Goal: Book appointment/travel/reservation

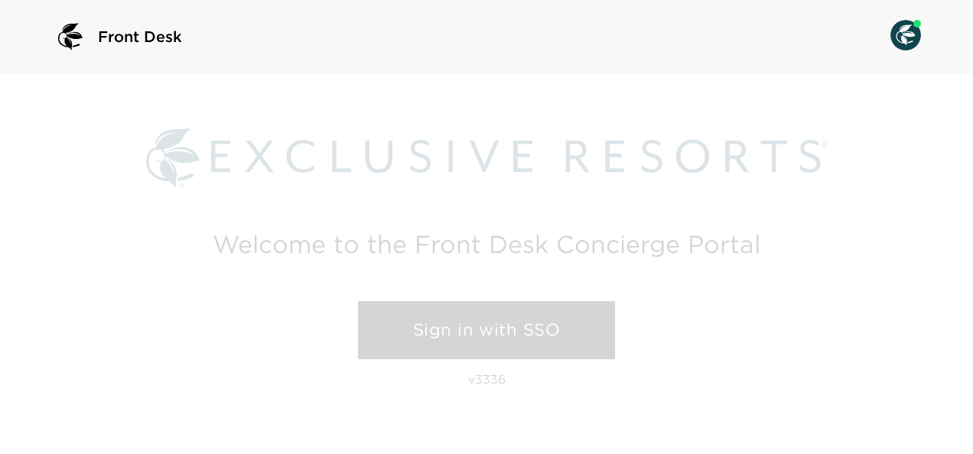
click at [471, 335] on link "Sign in with SSO" at bounding box center [486, 330] width 257 height 58
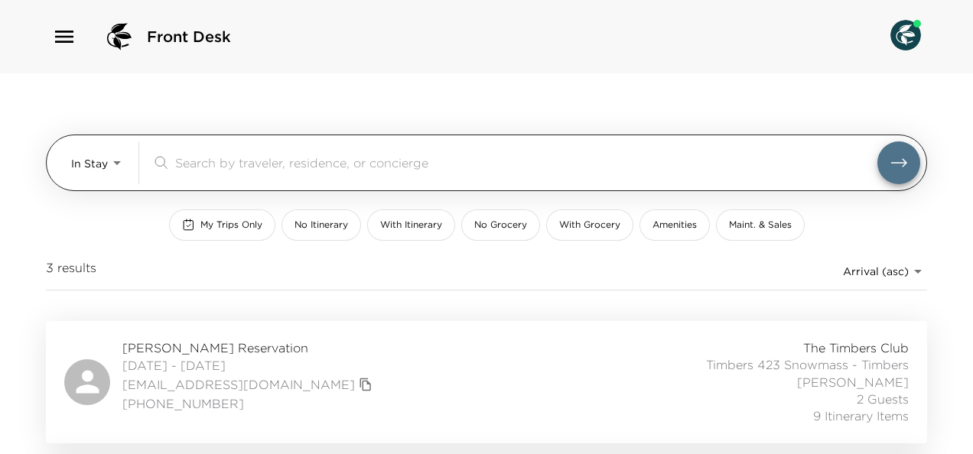
click at [81, 161] on body "Front Desk In Stay In-Stay ​ My Trips Only No Itinerary With Itinerary No Groce…" at bounding box center [486, 227] width 973 height 454
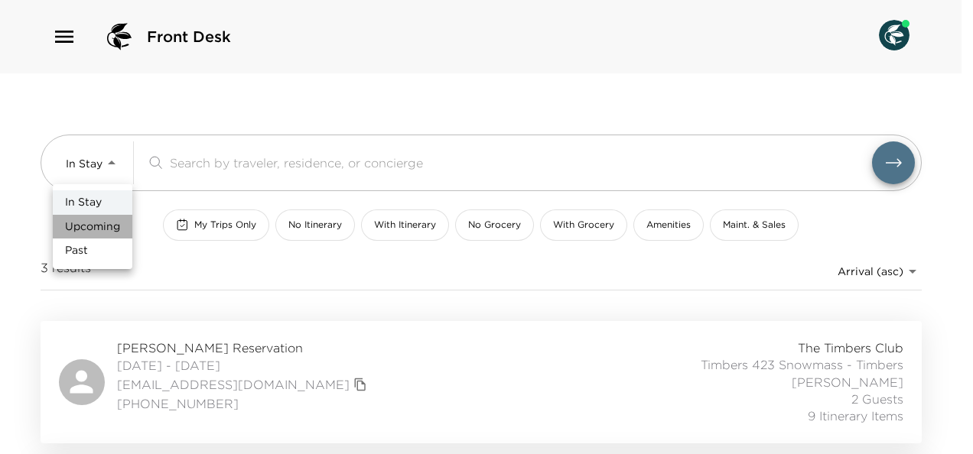
click at [92, 225] on span "Upcoming" at bounding box center [92, 226] width 55 height 15
type input "Upcoming"
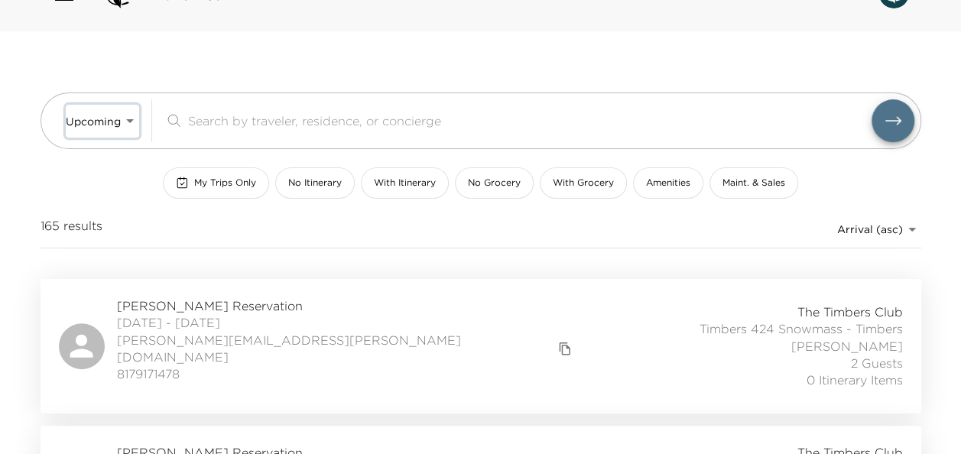
scroll to position [34, 0]
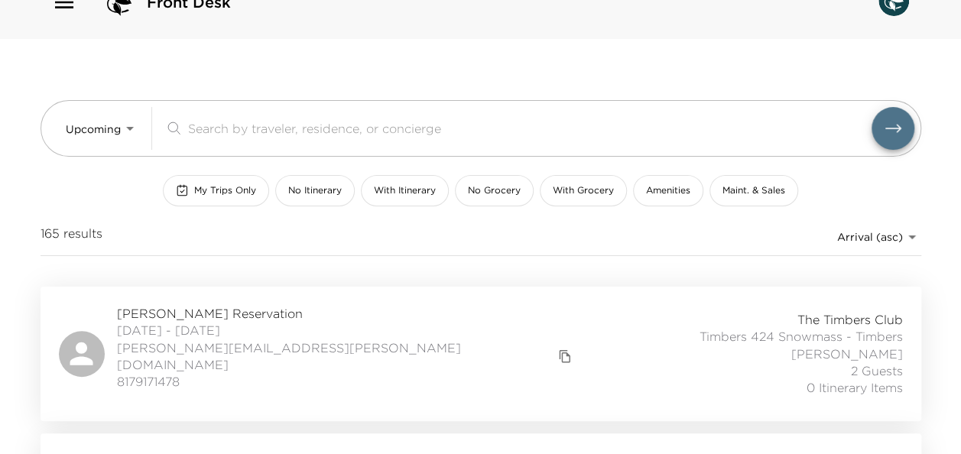
click at [271, 312] on span "Walter Copeland Reservation" at bounding box center [347, 313] width 460 height 17
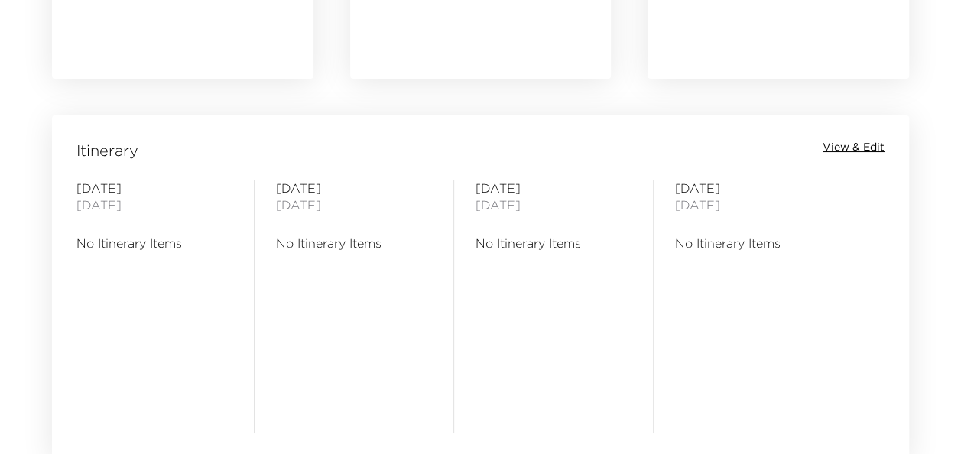
scroll to position [1161, 0]
click at [846, 144] on span "View & Edit" at bounding box center [854, 146] width 62 height 15
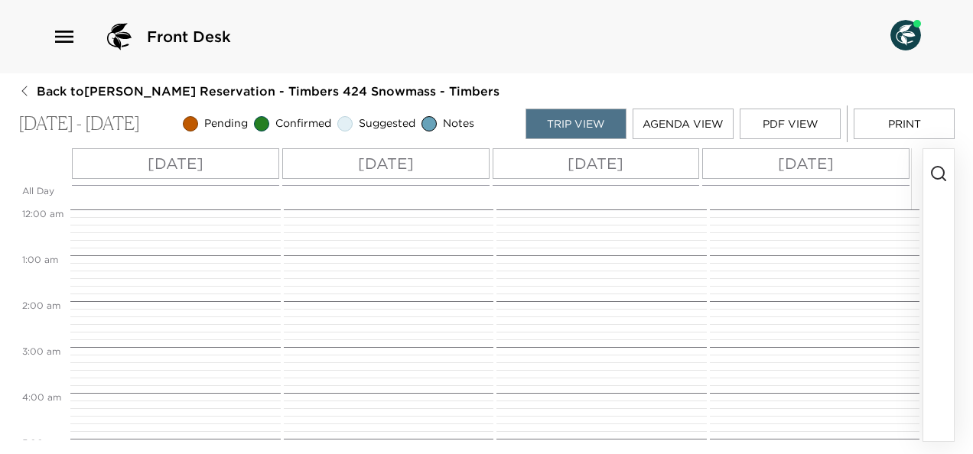
scroll to position [367, 0]
click at [938, 174] on icon "button" at bounding box center [938, 173] width 18 height 18
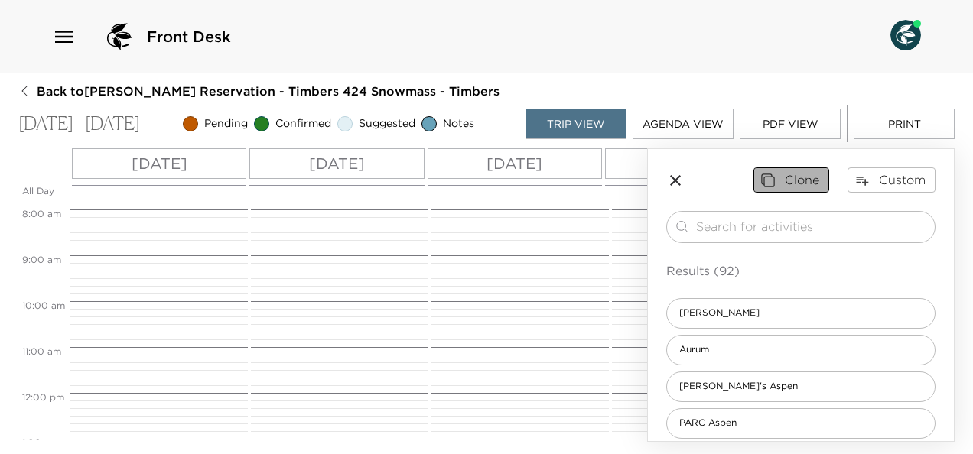
click at [798, 180] on button "Clone" at bounding box center [791, 179] width 76 height 24
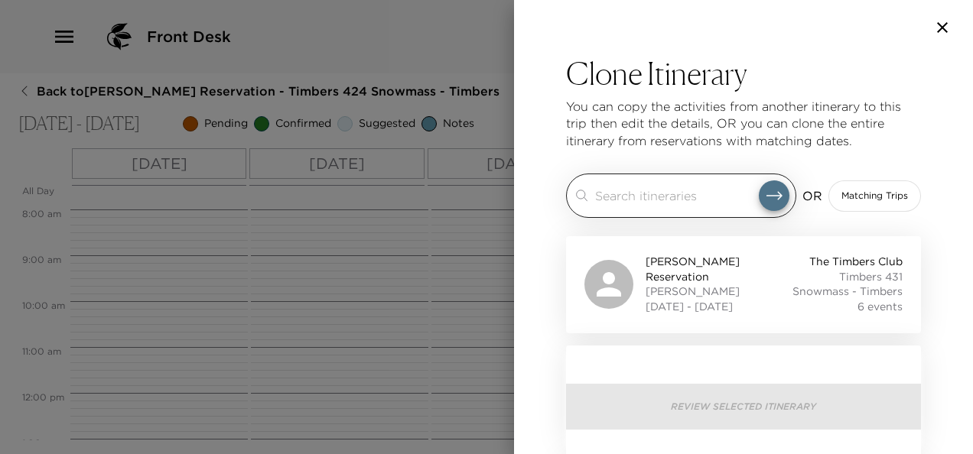
click at [667, 197] on input "search" at bounding box center [677, 196] width 164 height 18
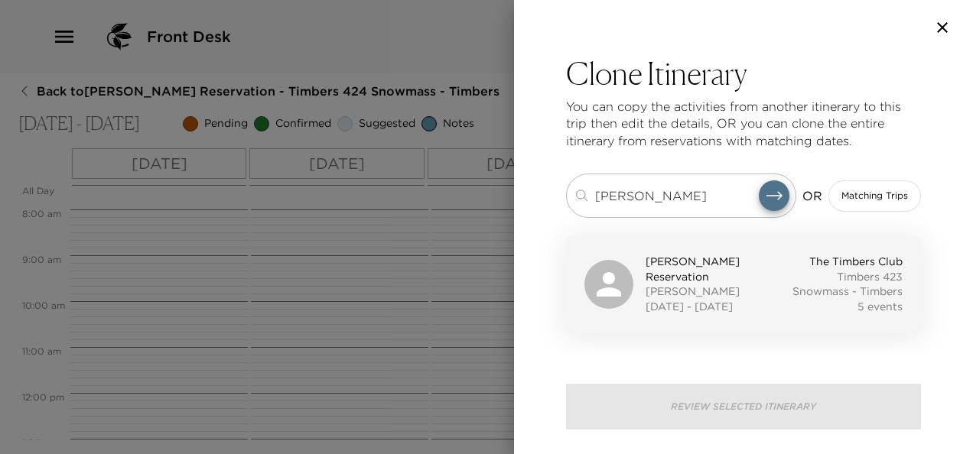
type input "[PERSON_NAME]"
click at [700, 275] on span "[PERSON_NAME] Reservation" at bounding box center [715, 270] width 141 height 30
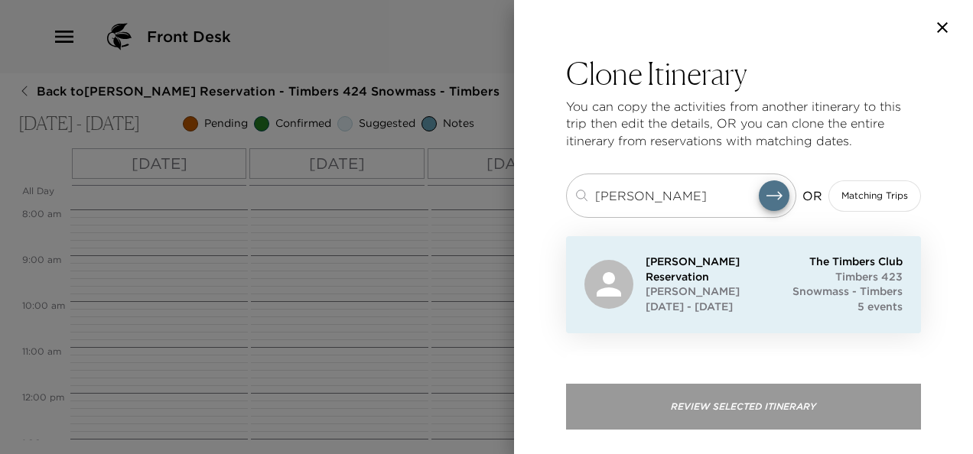
click at [730, 406] on button "Review Selected Itinerary" at bounding box center [743, 407] width 355 height 46
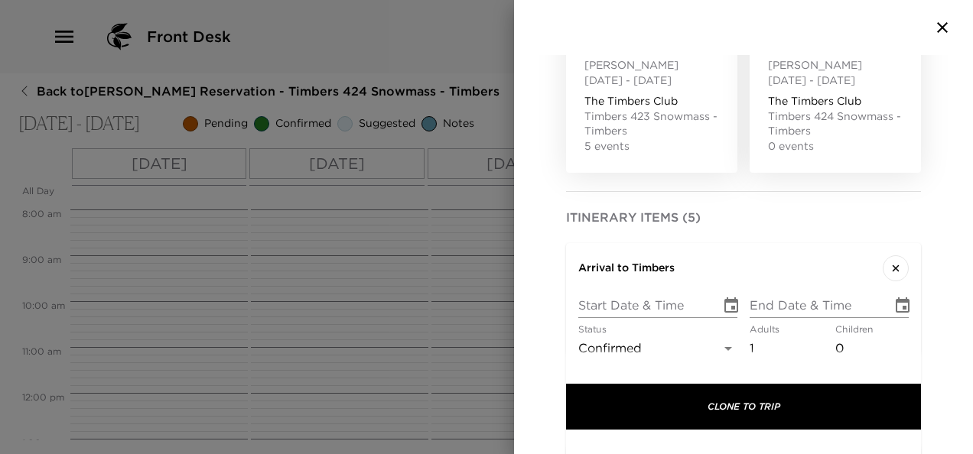
scroll to position [279, 0]
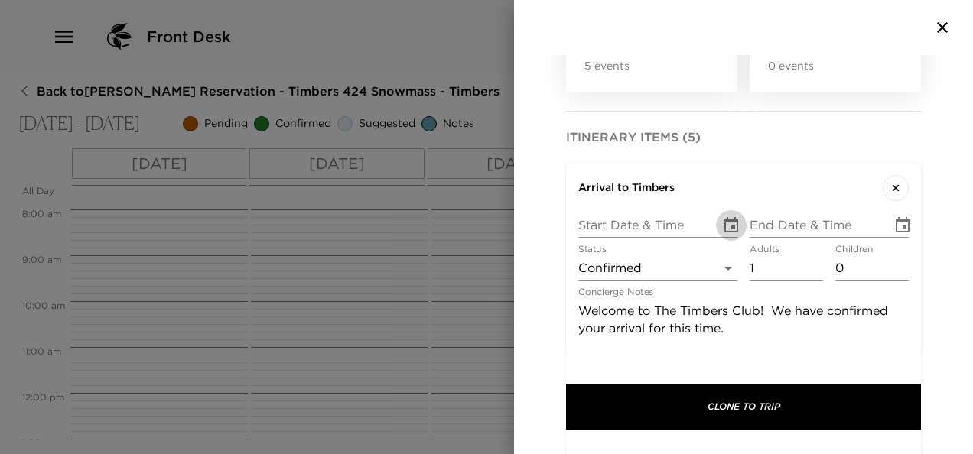
click at [732, 223] on icon "Choose date" at bounding box center [731, 224] width 14 height 15
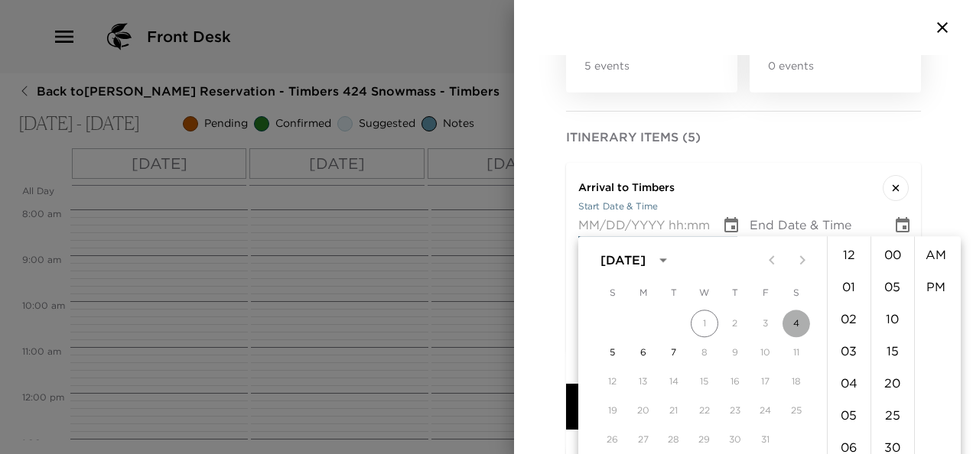
click at [801, 327] on button "4" at bounding box center [796, 324] width 28 height 28
type input "[DATE] 12:00 AM"
type input "[DATE] 01:00 AM"
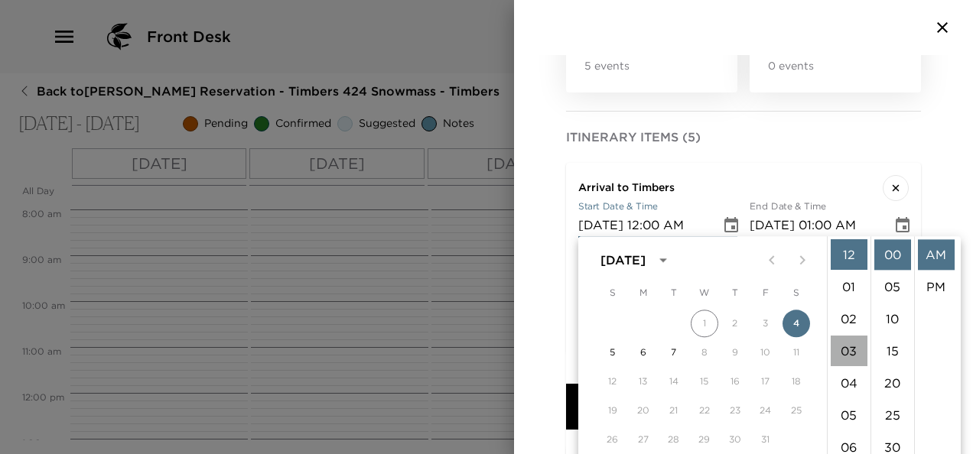
click at [845, 350] on li "03" at bounding box center [848, 351] width 37 height 31
type input "[DATE] 03:00 AM"
type input "[DATE] 04:00 AM"
click at [895, 440] on li "30" at bounding box center [892, 447] width 37 height 31
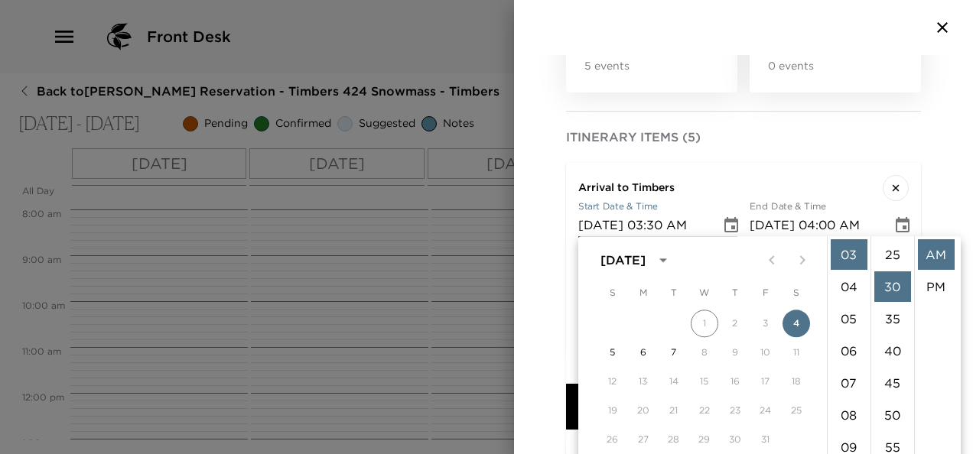
scroll to position [193, 0]
click at [939, 284] on li "PM" at bounding box center [936, 286] width 37 height 31
type input "[DATE] 03:30 PM"
type input "[DATE] 04:30 PM"
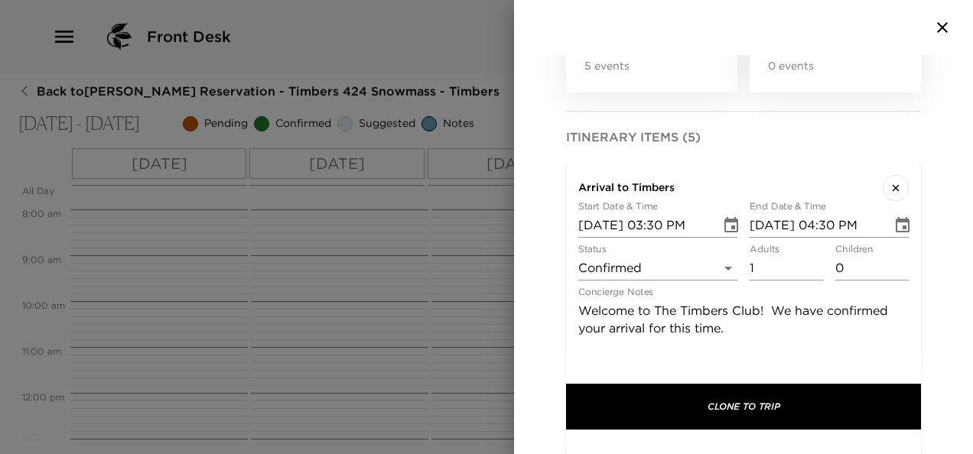
scroll to position [32, 0]
type input "0"
click at [808, 270] on input "0" at bounding box center [785, 268] width 73 height 24
click at [639, 309] on textarea "Welcome to The Timbers Club! We have confirmed your arrival for this time. Upon…" at bounding box center [743, 460] width 330 height 317
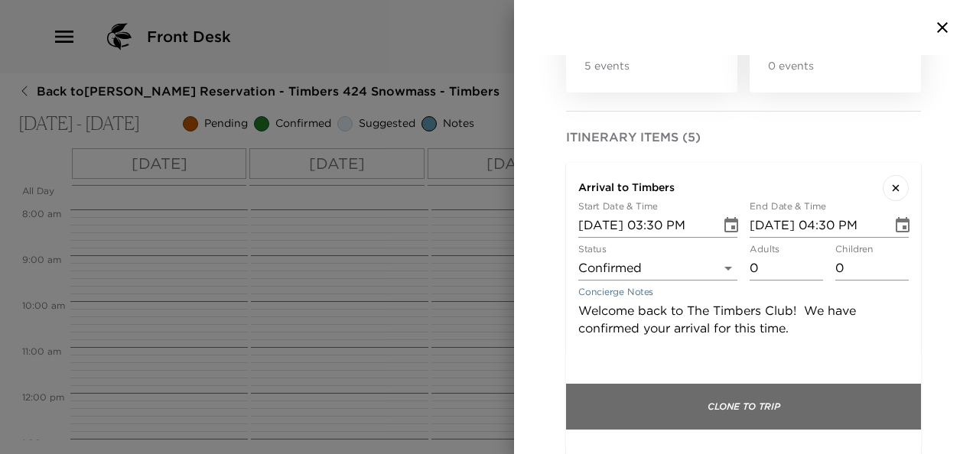
type textarea "Welcome back to The Timbers Club! We have confirmed your arrival for this time.…"
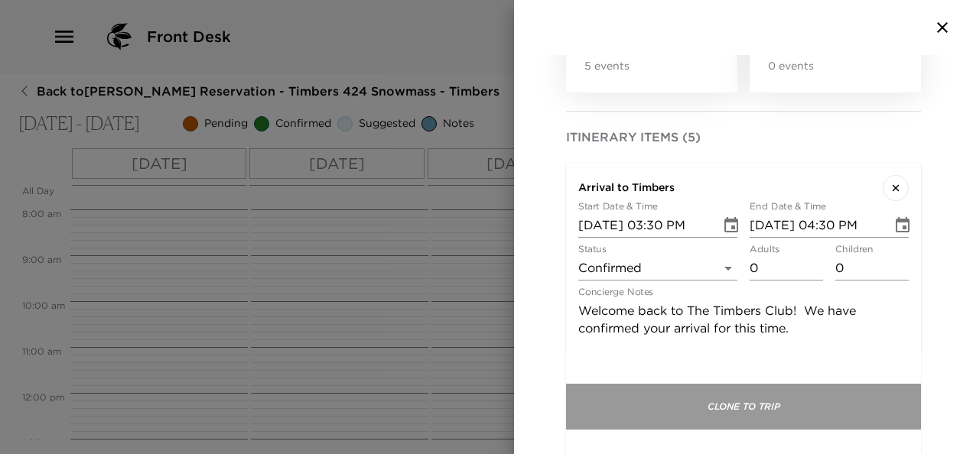
click at [729, 405] on button "Clone To Trip" at bounding box center [743, 407] width 355 height 46
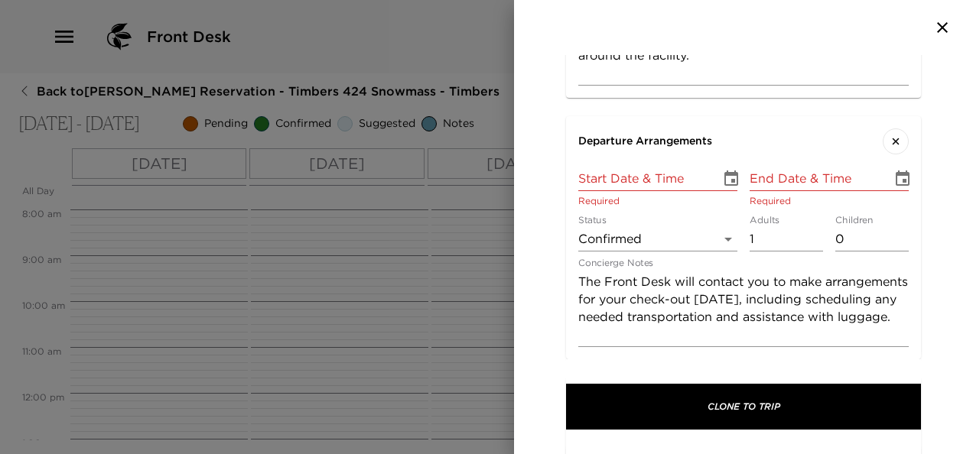
scroll to position [817, 0]
click at [728, 177] on icon "Choose date" at bounding box center [731, 177] width 14 height 15
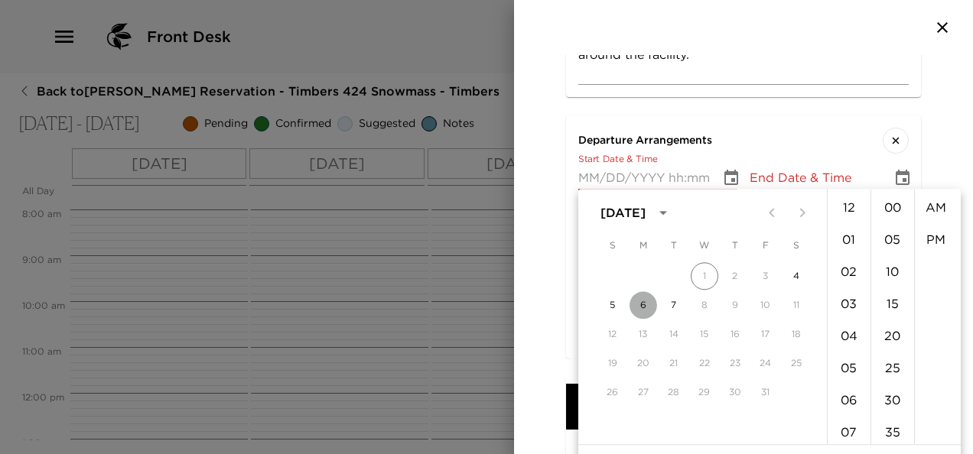
click at [638, 310] on button "6" at bounding box center [643, 305] width 28 height 28
type input "[DATE] 12:00 AM"
type input "[DATE] 01:00 AM"
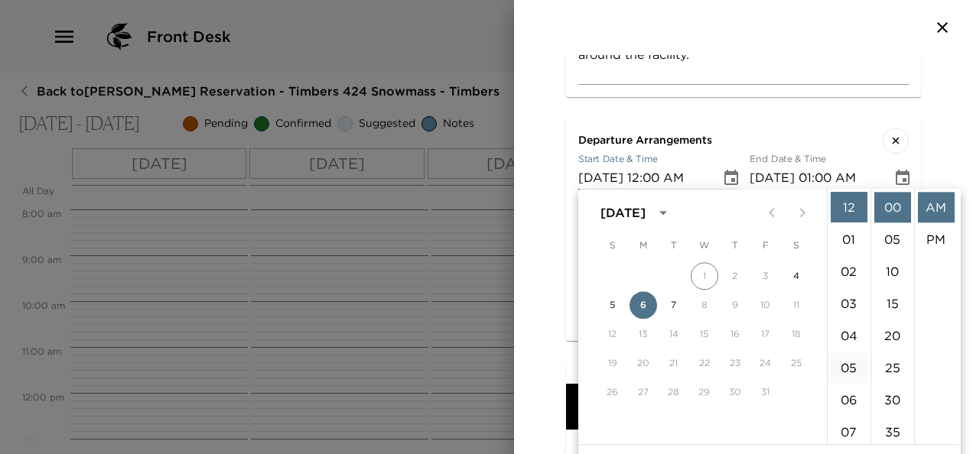
click at [852, 367] on li "05" at bounding box center [848, 368] width 37 height 31
type input "[DATE] 05:00 AM"
type input "[DATE] 06:00 AM"
click at [933, 241] on li "PM" at bounding box center [936, 239] width 37 height 31
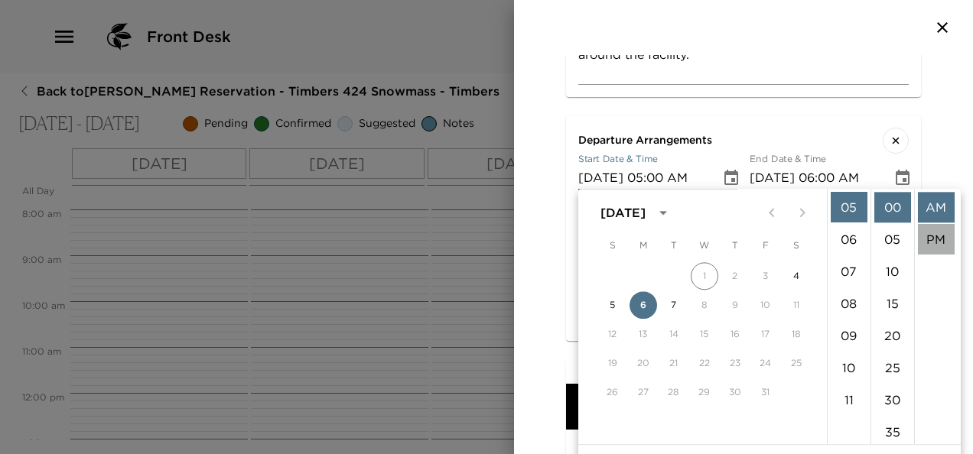
type input "[DATE] 05:00 PM"
type input "[DATE] 06:00 PM"
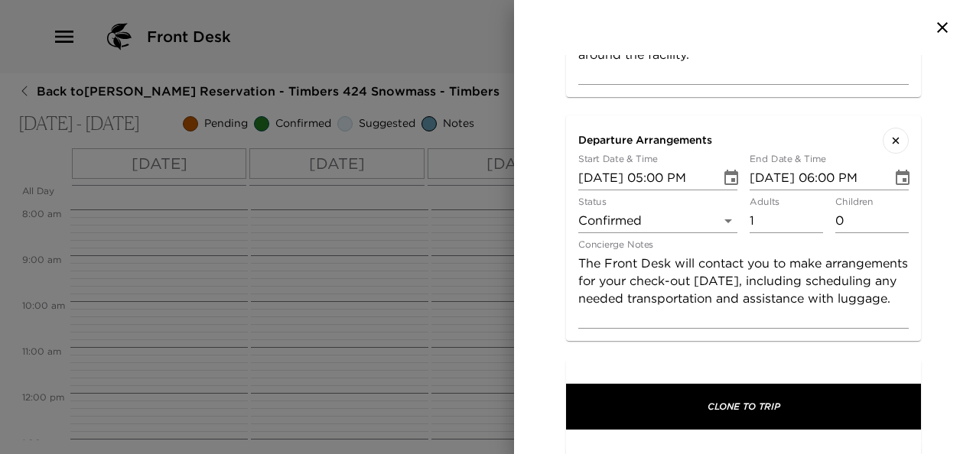
scroll to position [32, 0]
type input "0"
click at [808, 222] on input "0" at bounding box center [785, 221] width 73 height 24
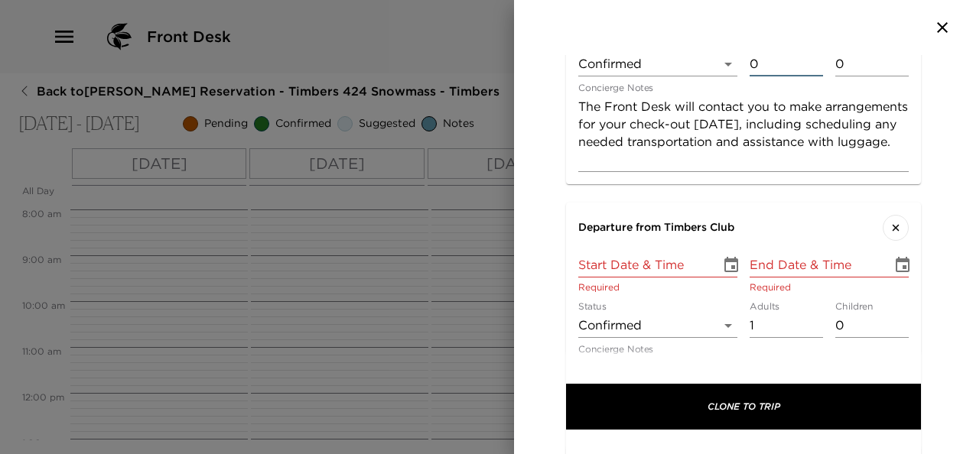
scroll to position [1044, 0]
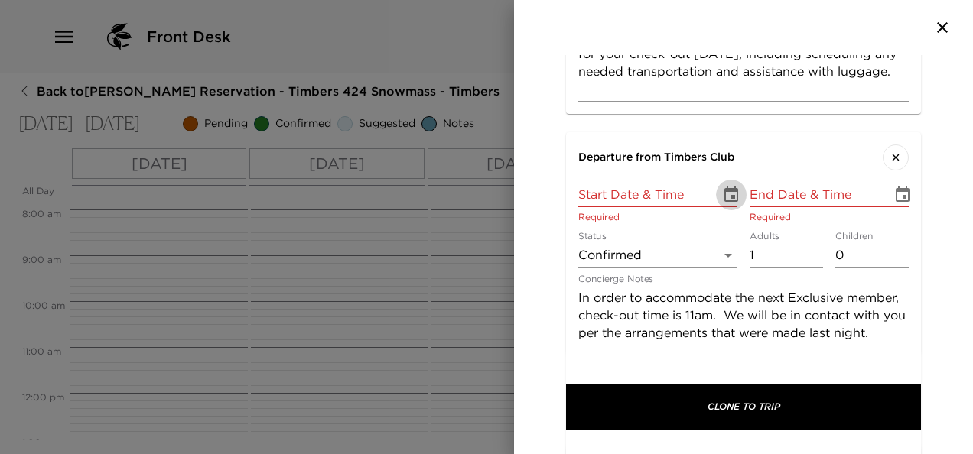
click at [724, 190] on icon "Choose date" at bounding box center [731, 194] width 14 height 15
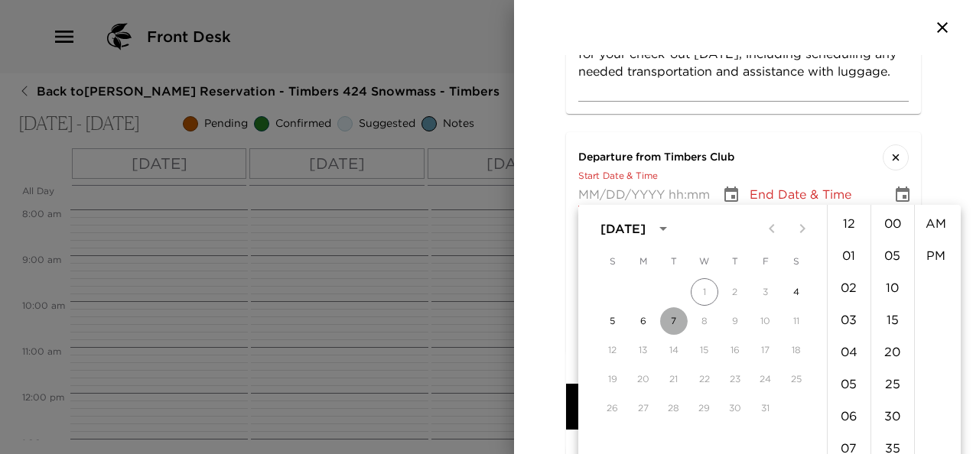
click at [680, 318] on button "7" at bounding box center [674, 321] width 28 height 28
type input "[DATE] 12:00 AM"
type input "[DATE] 01:00 AM"
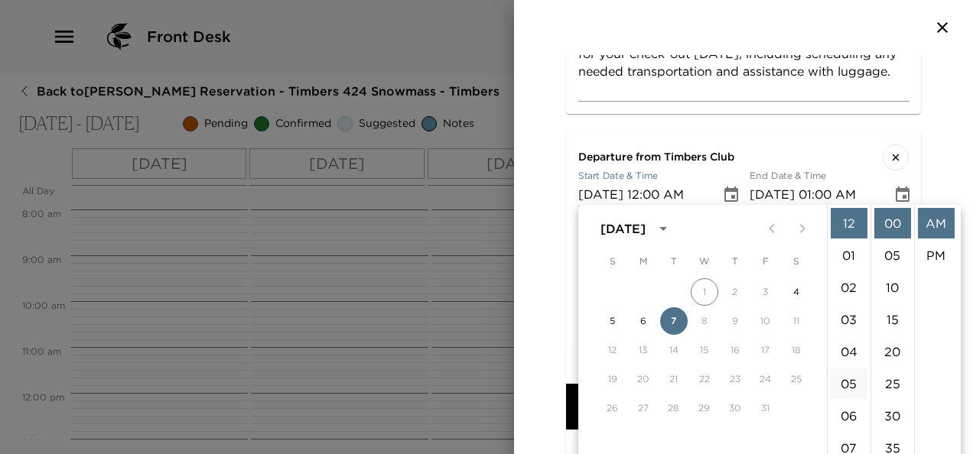
scroll to position [197, 0]
click at [849, 385] on li "11" at bounding box center [848, 380] width 37 height 31
type input "[DATE] 11:00 AM"
type input "[DATE] 12:00 PM"
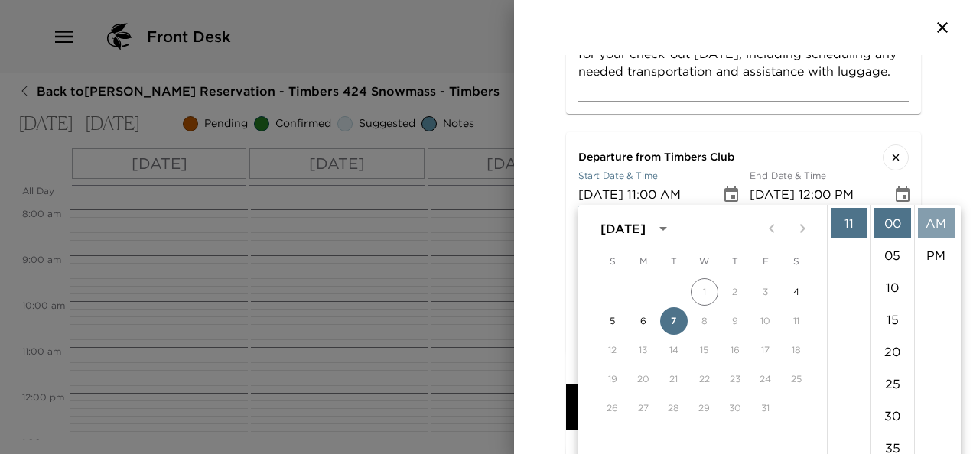
click at [935, 215] on li "AM" at bounding box center [936, 223] width 37 height 31
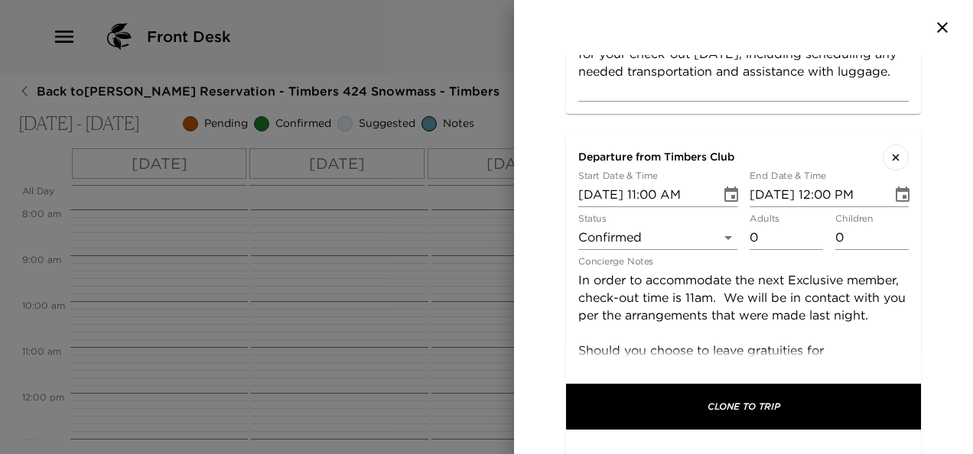
type input "0"
click at [806, 236] on input "0" at bounding box center [785, 238] width 73 height 24
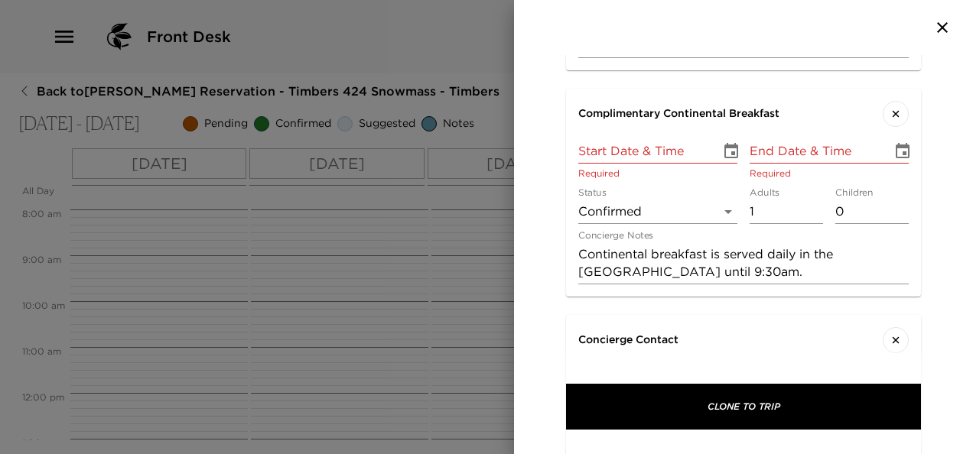
scroll to position [1526, 0]
click at [727, 144] on icon "Choose date" at bounding box center [731, 149] width 14 height 15
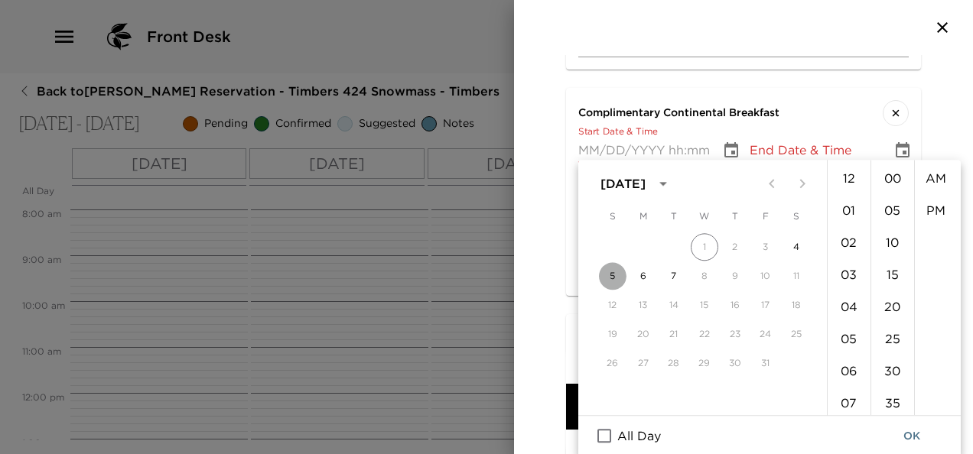
click at [609, 272] on button "5" at bounding box center [613, 276] width 28 height 28
type input "[DATE] 12:00 AM"
type input "[DATE] 01:00 AM"
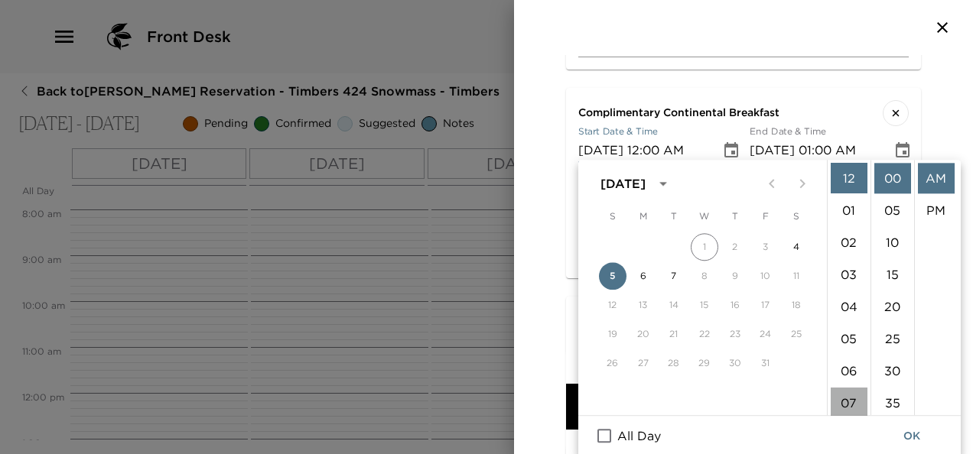
click at [847, 399] on li "07" at bounding box center [848, 403] width 37 height 31
type input "[DATE] 07:00 AM"
type input "[DATE] 08:00 AM"
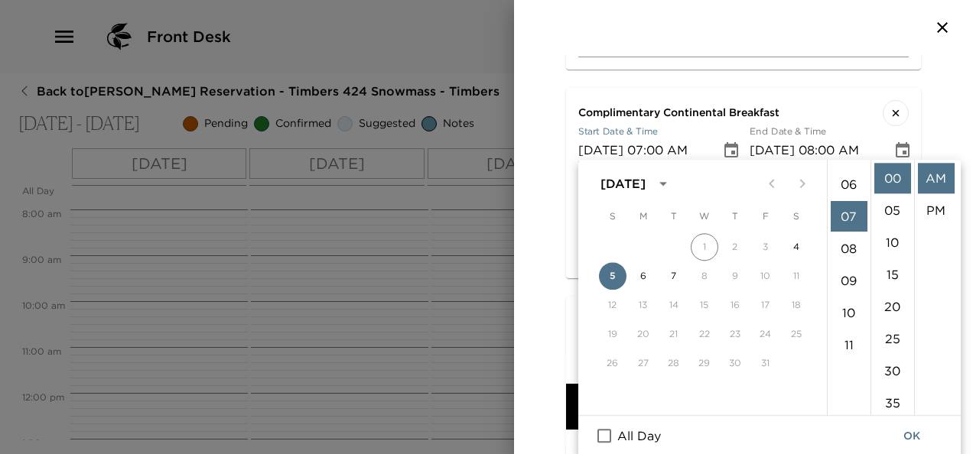
scroll to position [225, 0]
click at [933, 180] on li "AM" at bounding box center [936, 178] width 37 height 31
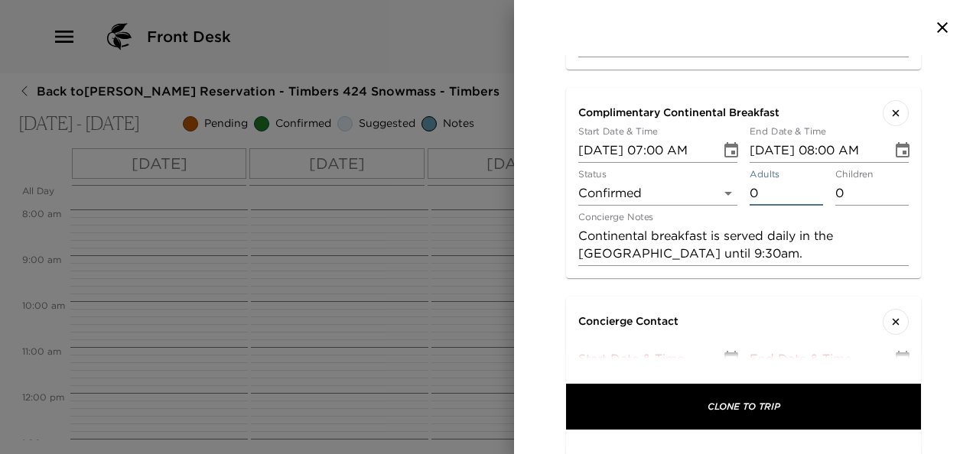
type input "0"
click at [808, 193] on input "0" at bounding box center [785, 193] width 73 height 24
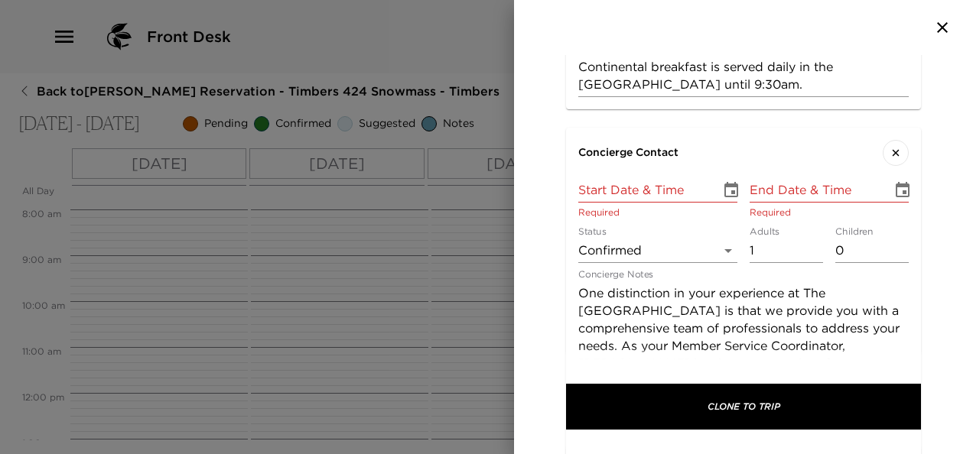
scroll to position [1696, 0]
click at [728, 180] on icon "Choose date" at bounding box center [731, 187] width 14 height 15
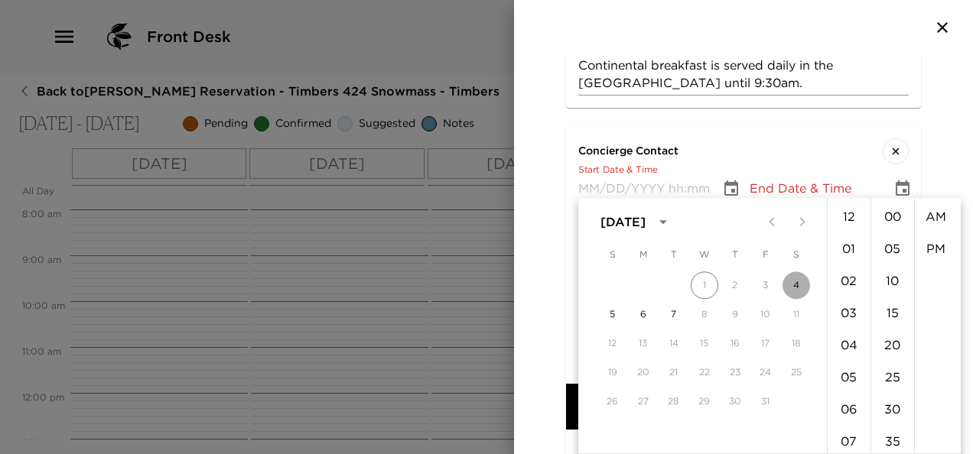
click at [797, 285] on button "4" at bounding box center [796, 285] width 28 height 28
type input "[DATE] 12:00 AM"
type input "[DATE] 01:00 AM"
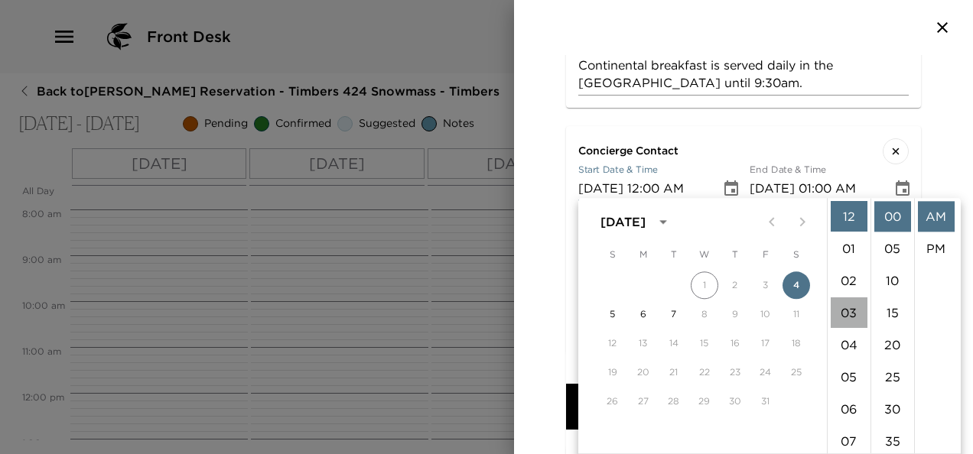
click at [840, 314] on li "03" at bounding box center [848, 312] width 37 height 31
type input "[DATE] 03:00 AM"
type input "[DATE] 04:00 AM"
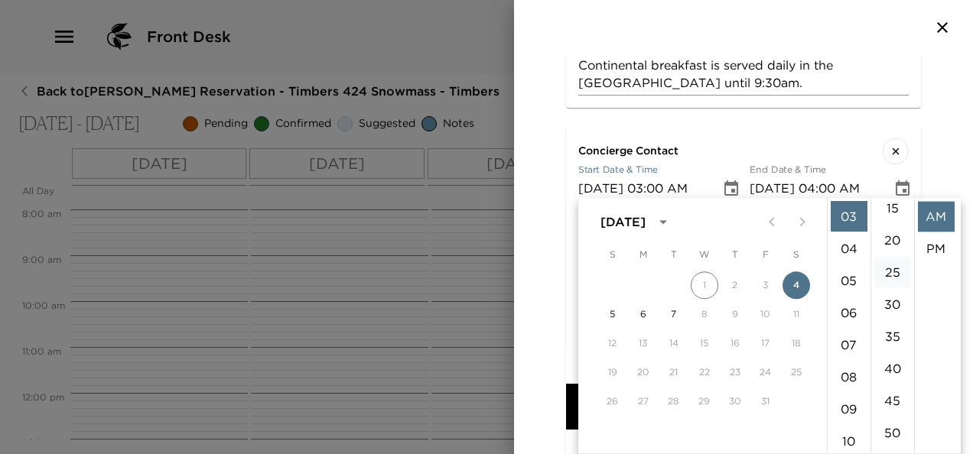
scroll to position [106, 0]
click at [892, 392] on li "45" at bounding box center [892, 400] width 37 height 31
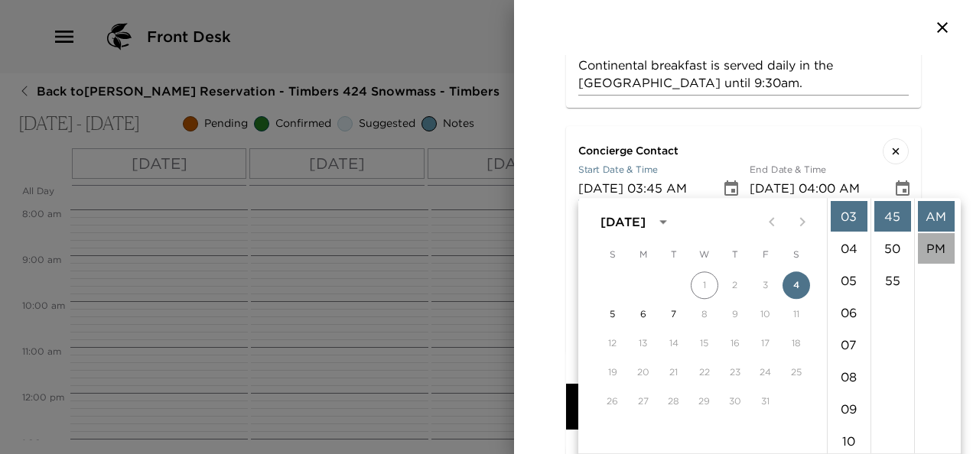
click at [936, 248] on li "PM" at bounding box center [936, 248] width 37 height 31
type input "[DATE] 03:45 PM"
type input "[DATE] 04:45 PM"
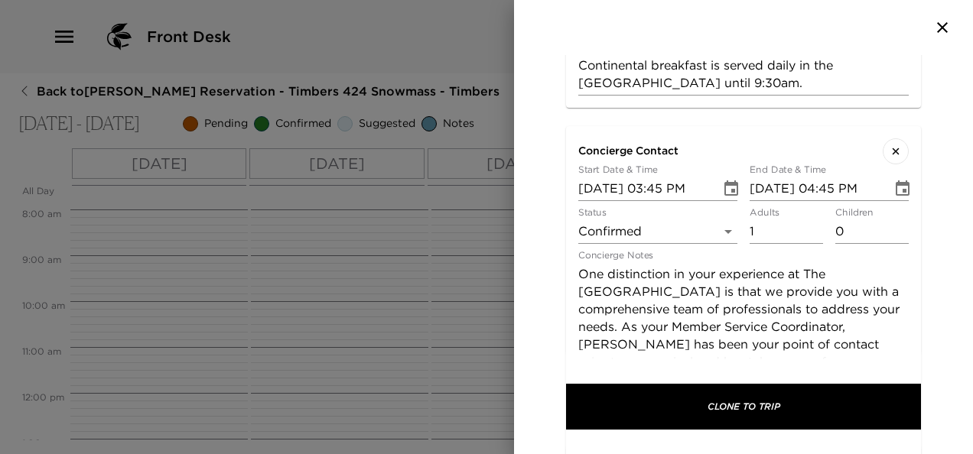
scroll to position [32, 0]
type input "0"
click at [810, 232] on input "0" at bounding box center [785, 231] width 73 height 24
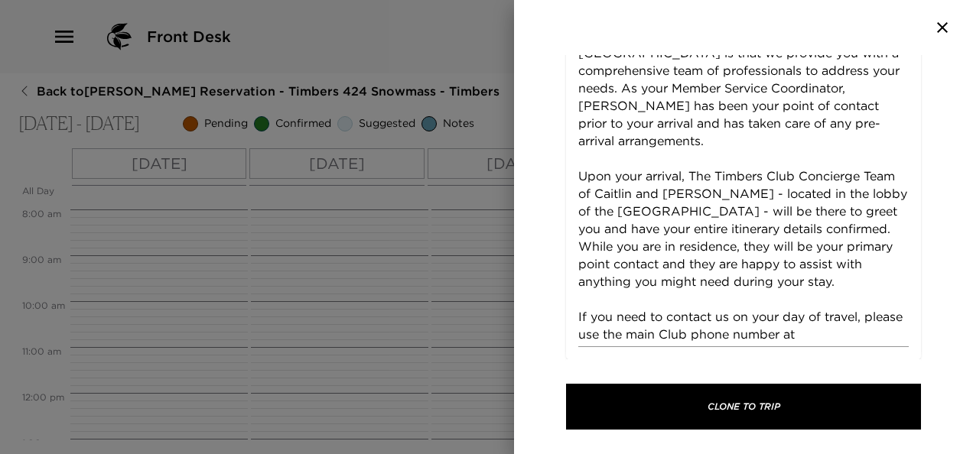
scroll to position [1935, 0]
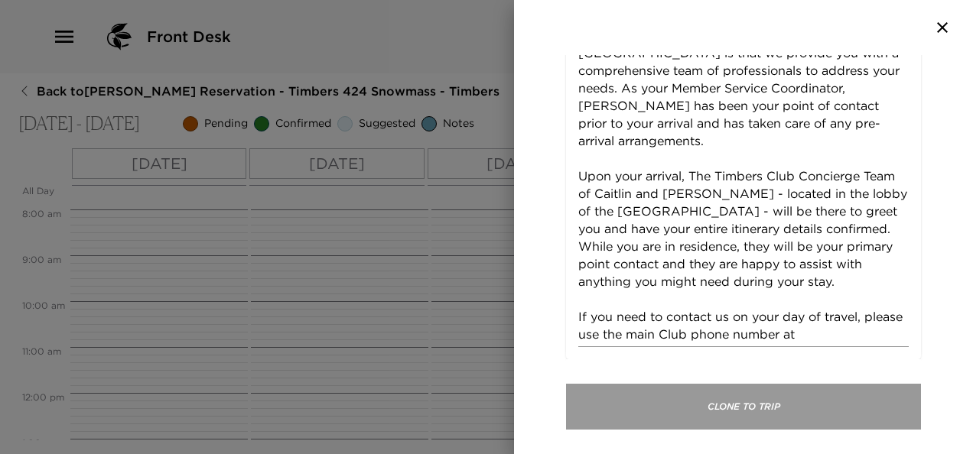
click at [742, 408] on button "Clone To Trip" at bounding box center [743, 407] width 355 height 46
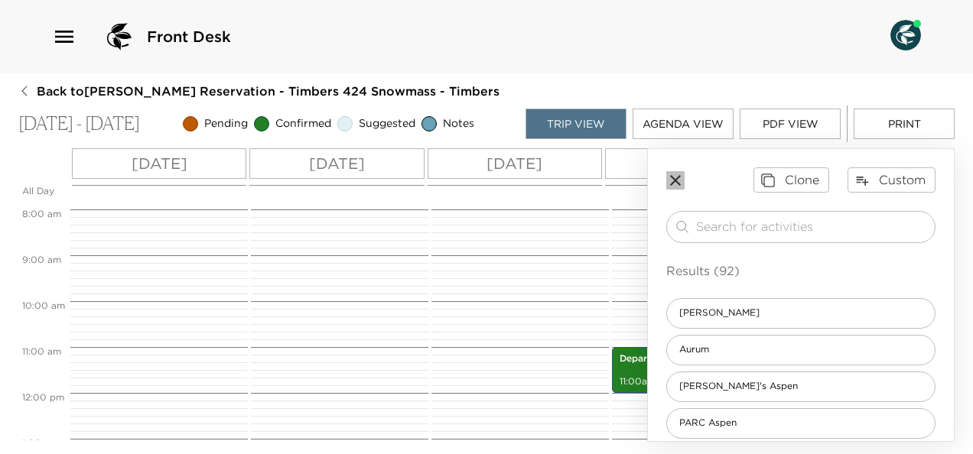
click at [681, 180] on icon "button" at bounding box center [675, 180] width 18 height 18
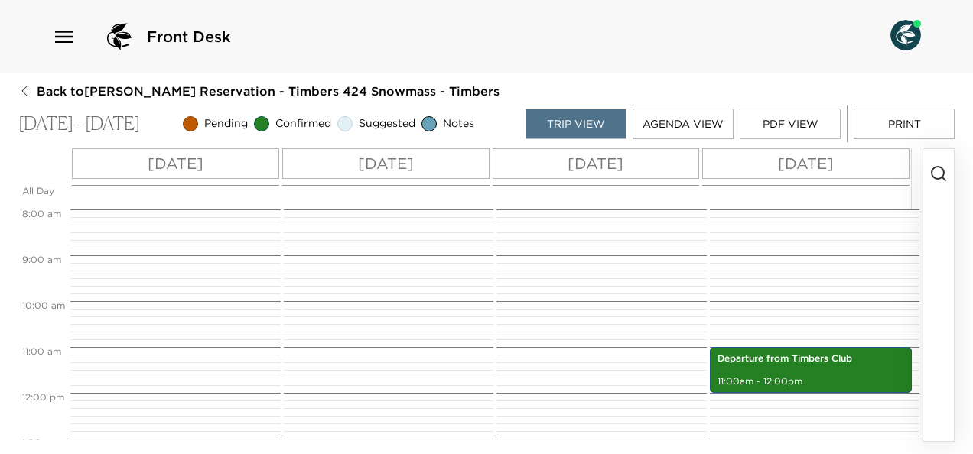
click at [690, 124] on button "Agenda View" at bounding box center [682, 124] width 101 height 31
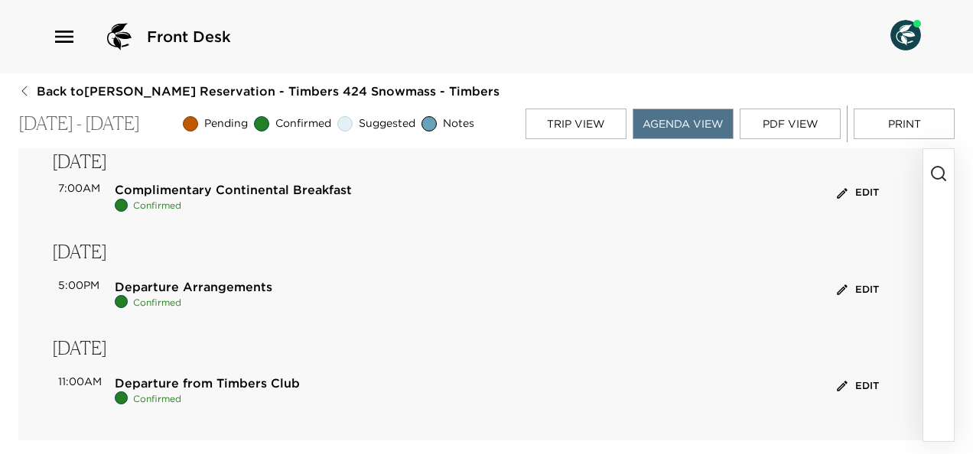
scroll to position [0, 0]
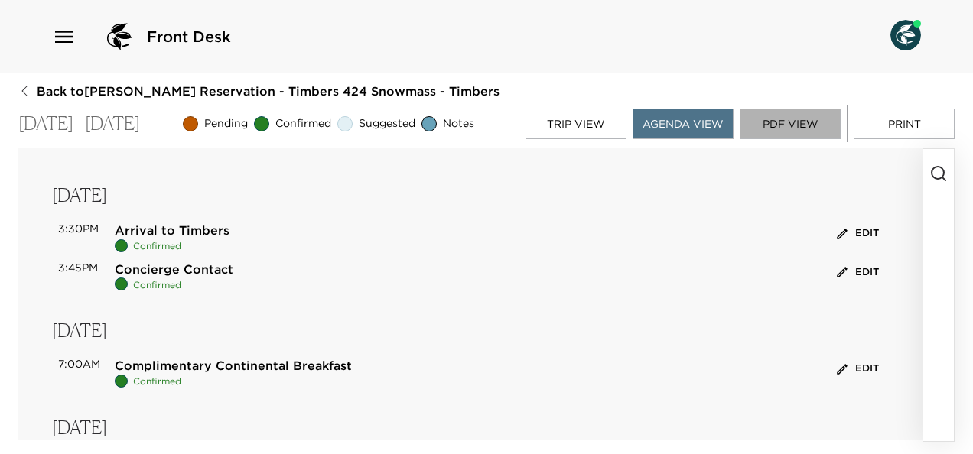
click at [787, 120] on button "PDF View" at bounding box center [789, 124] width 101 height 31
